Goal: Task Accomplishment & Management: Manage account settings

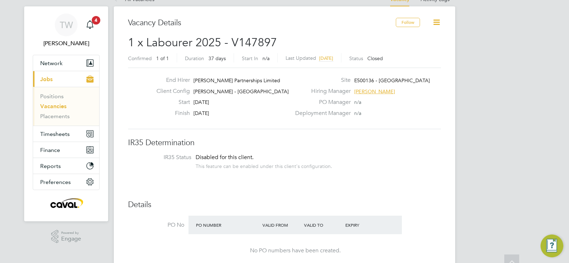
scroll to position [5, 0]
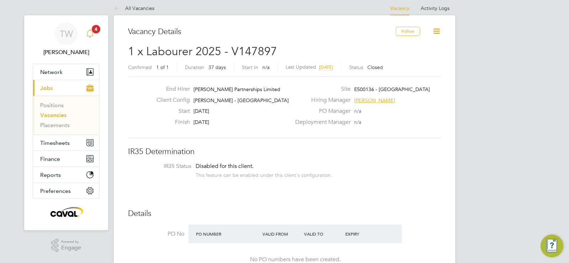
click at [90, 34] on icon "Main navigation" at bounding box center [90, 33] width 9 height 9
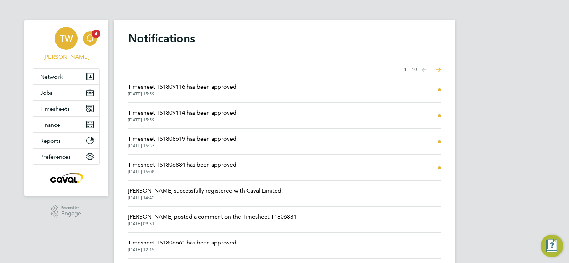
click at [63, 35] on span "TW" at bounding box center [66, 38] width 13 height 9
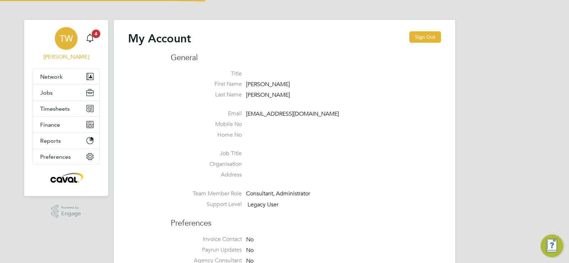
type input "[EMAIL_ADDRESS][DOMAIN_NAME]"
click at [427, 37] on button "Sign Out" at bounding box center [425, 36] width 32 height 11
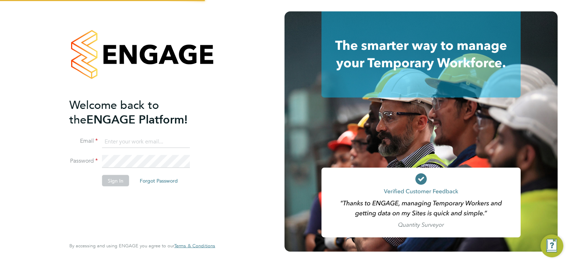
type input "[EMAIL_ADDRESS][DOMAIN_NAME]"
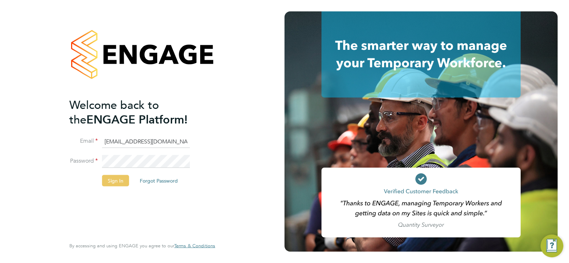
click at [116, 175] on button "Sign In" at bounding box center [115, 180] width 27 height 11
